Goal: Task Accomplishment & Management: Use online tool/utility

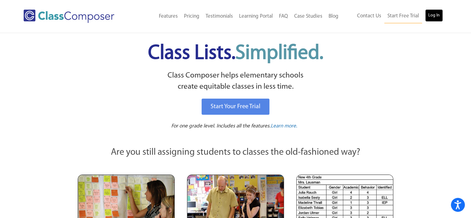
click at [432, 16] on link "Log In" at bounding box center [434, 15] width 18 height 12
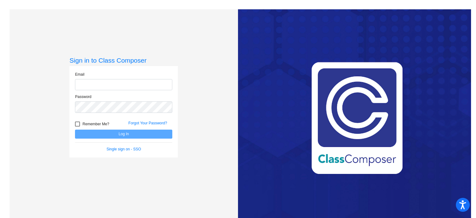
click at [0, 217] on com-1password-button at bounding box center [0, 218] width 0 height 0
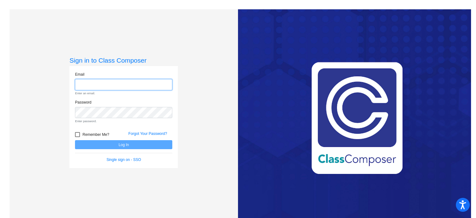
type input "[PERSON_NAME][EMAIL_ADDRESS][DOMAIN_NAME]"
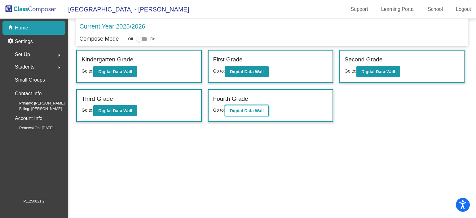
click at [240, 106] on button "Digital Data Wall" at bounding box center [247, 110] width 44 height 11
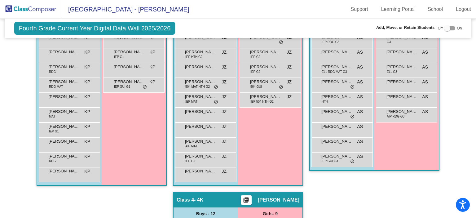
scroll to position [199, 0]
